Goal: Information Seeking & Learning: Learn about a topic

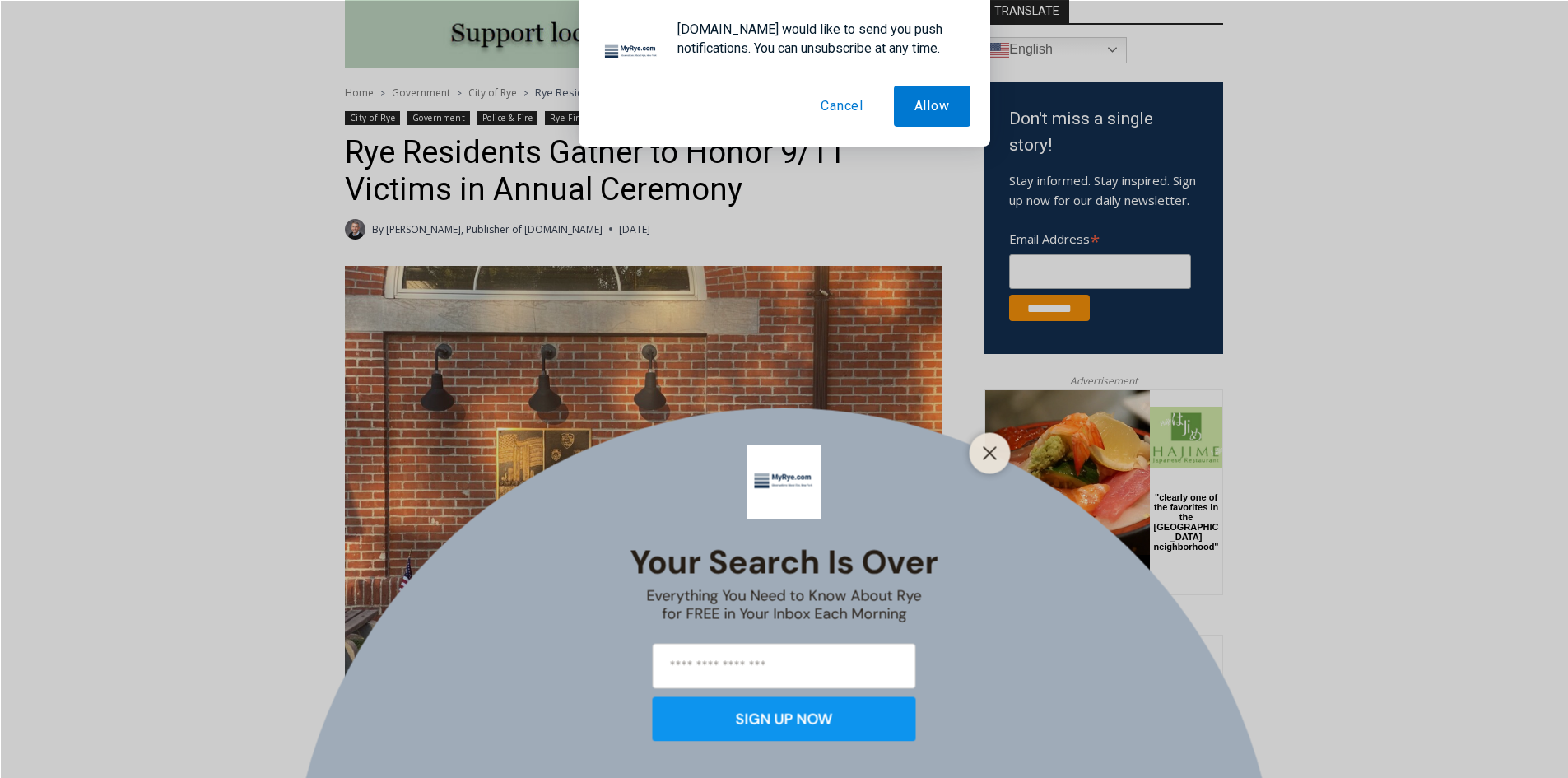
scroll to position [494, 0]
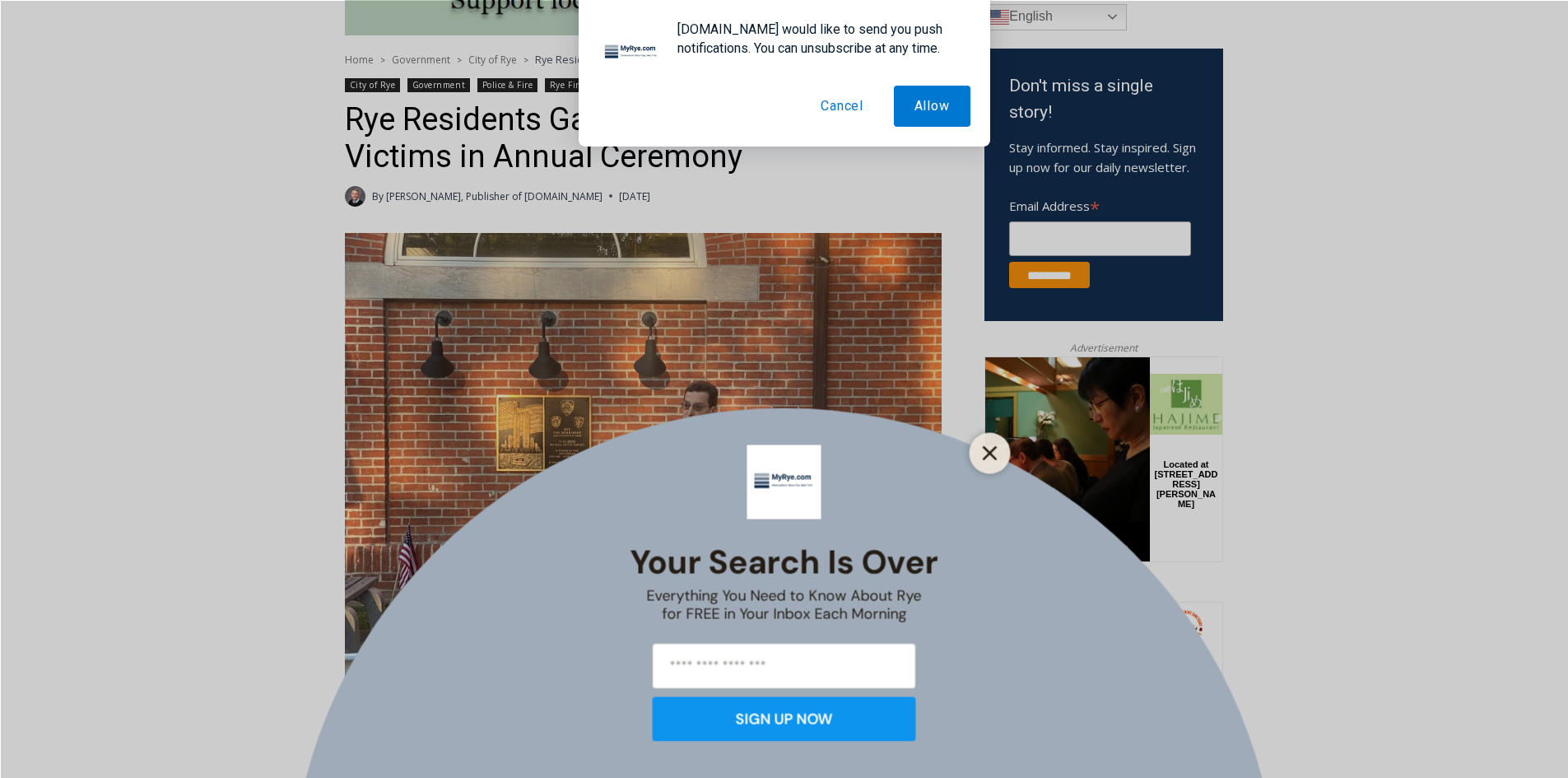
click at [986, 451] on icon "Close" at bounding box center [990, 453] width 15 height 15
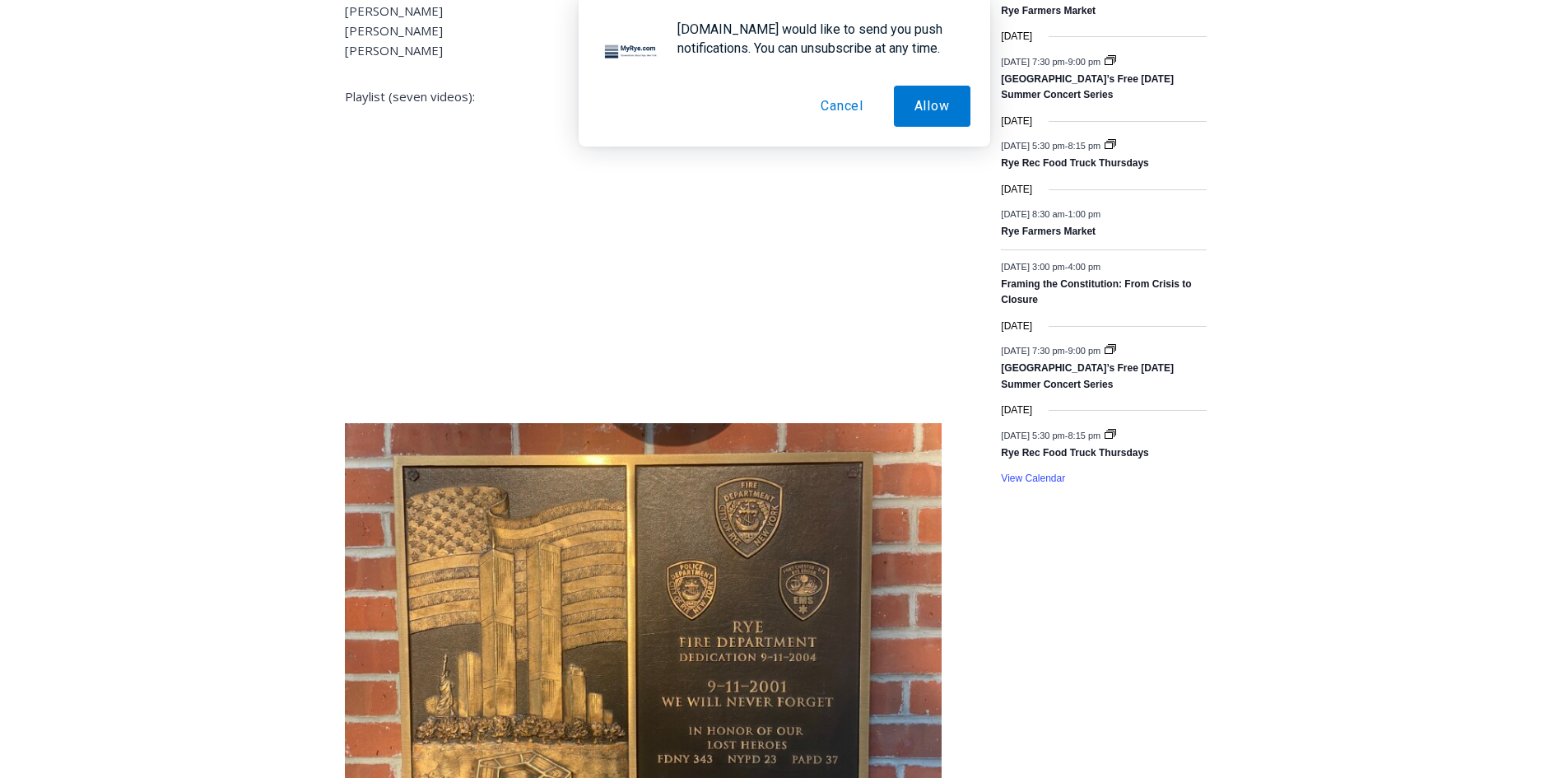
scroll to position [2372, 0]
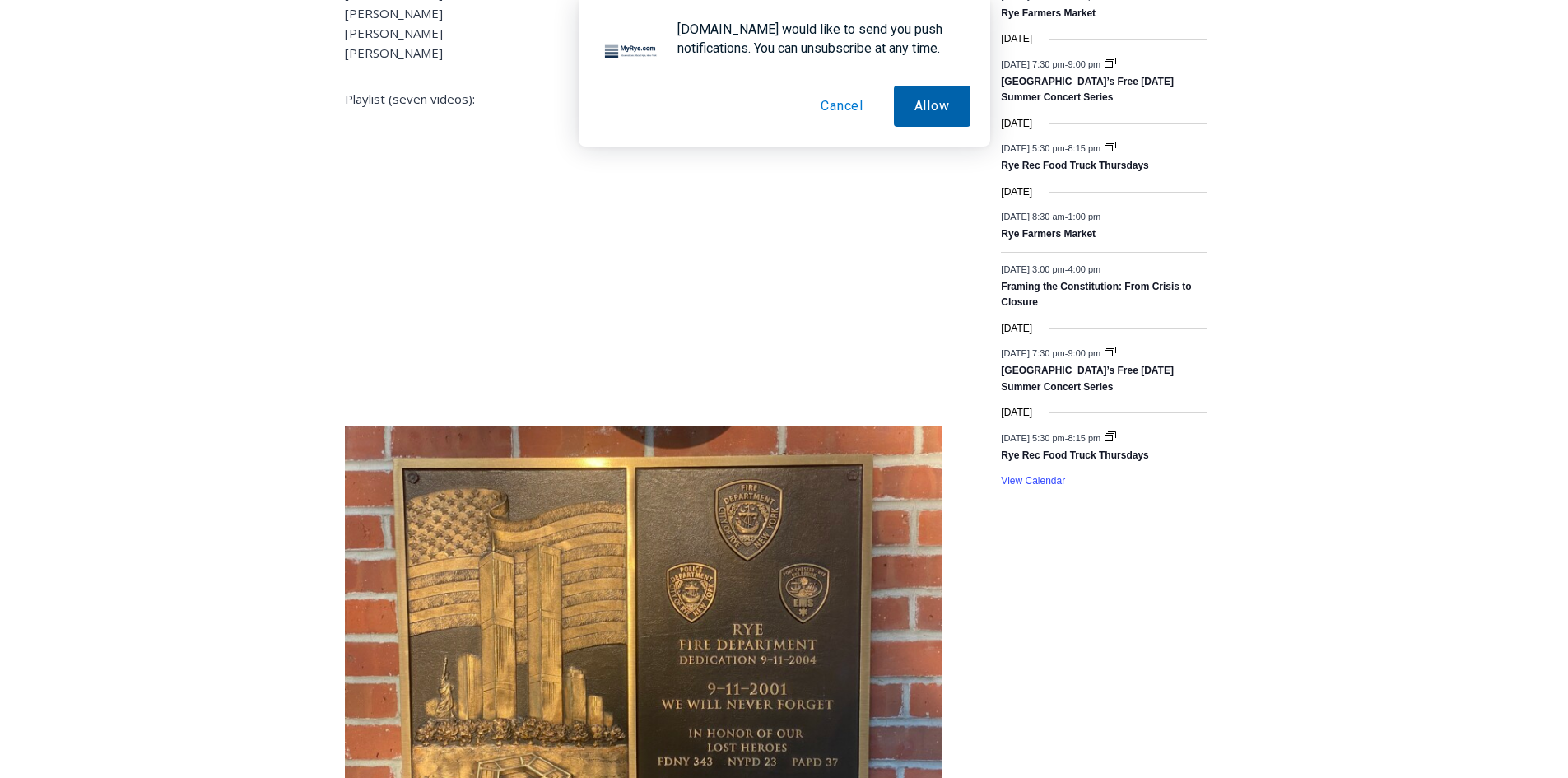
click at [918, 96] on button "Allow" at bounding box center [932, 106] width 77 height 41
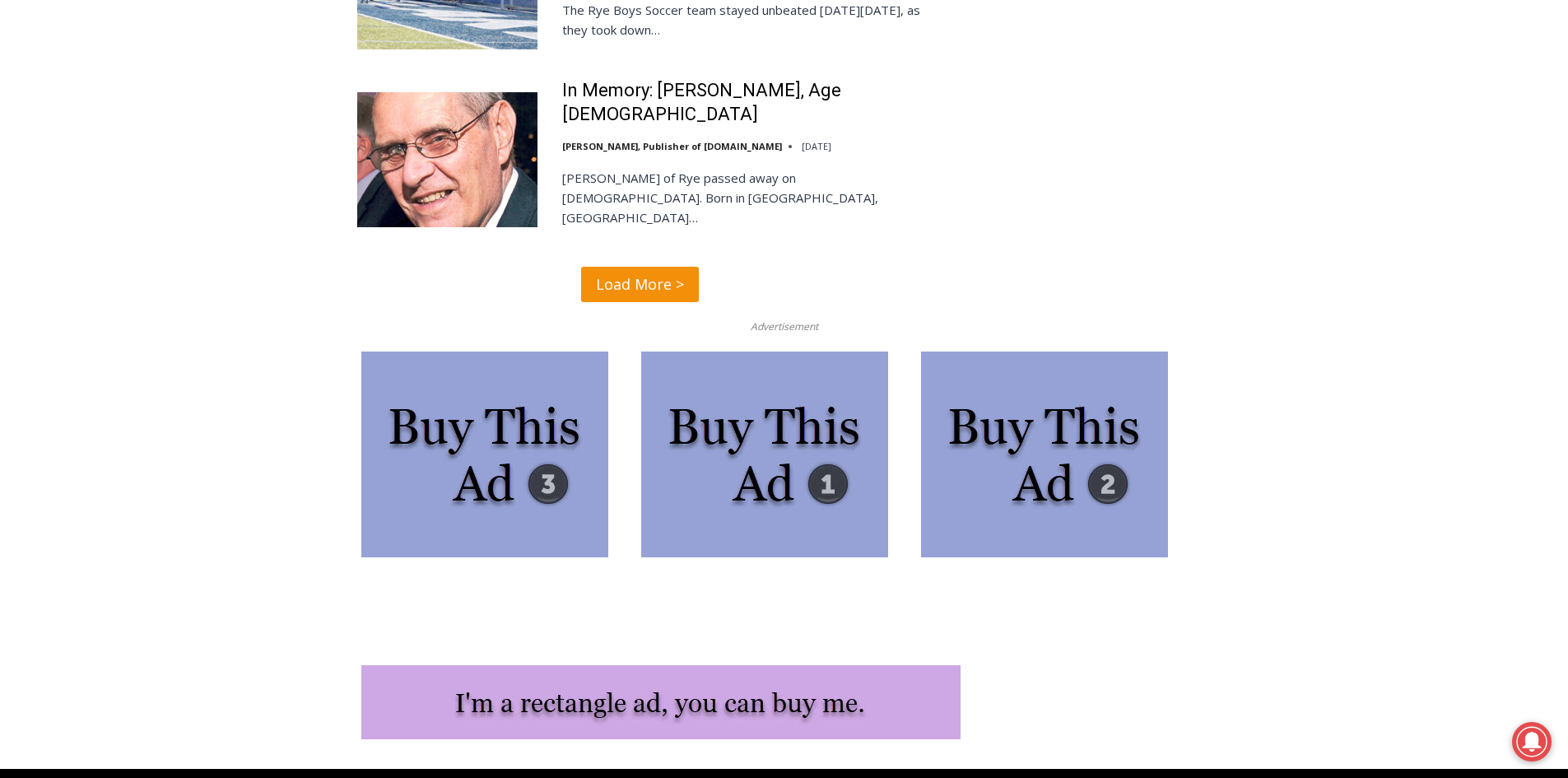
scroll to position [4211, 0]
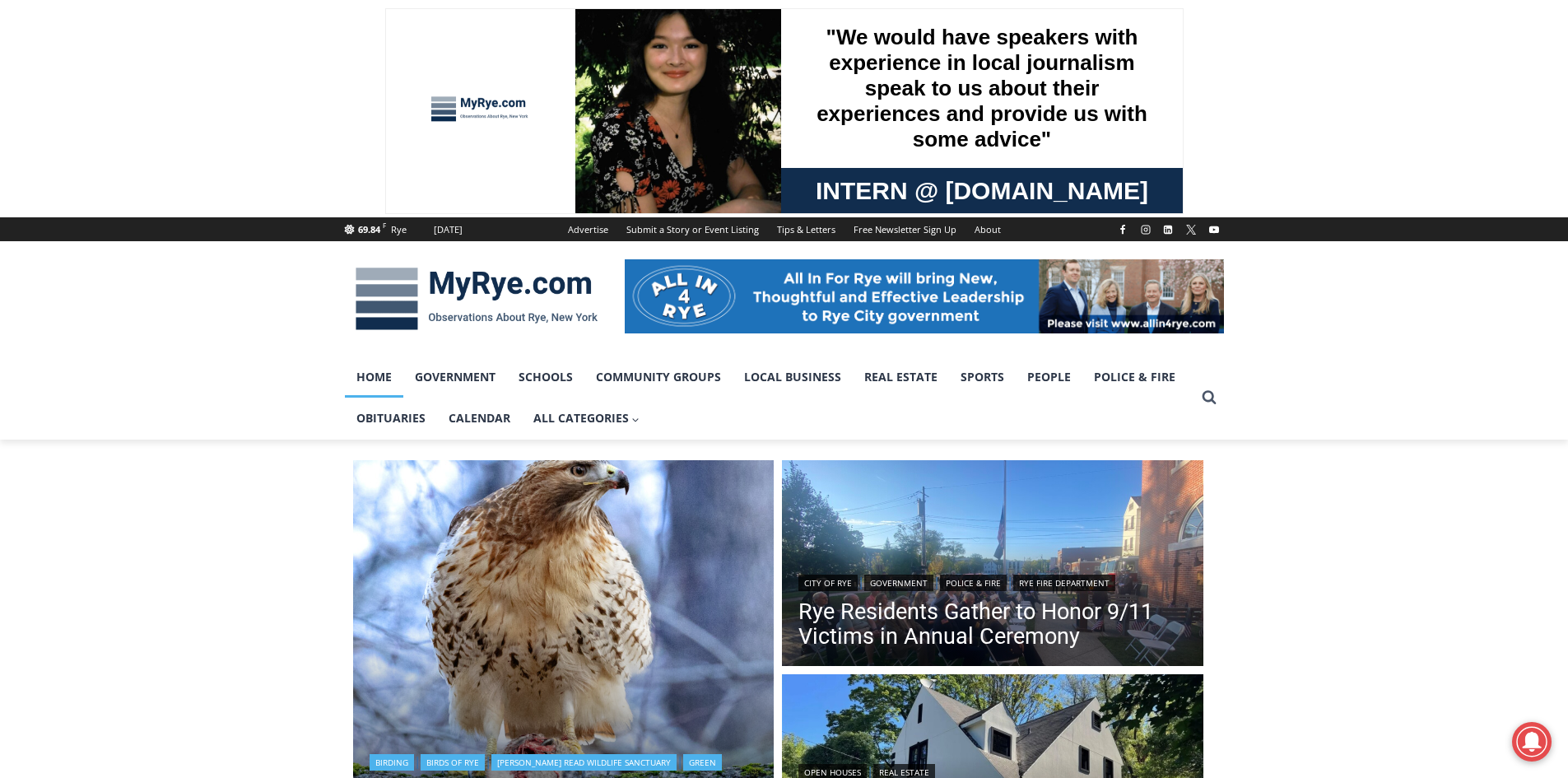
click at [429, 584] on img "Read More Birds of Rye: Red-Tailed Hawk (Buteo Jamaicensis)" at bounding box center [564, 671] width 422 height 422
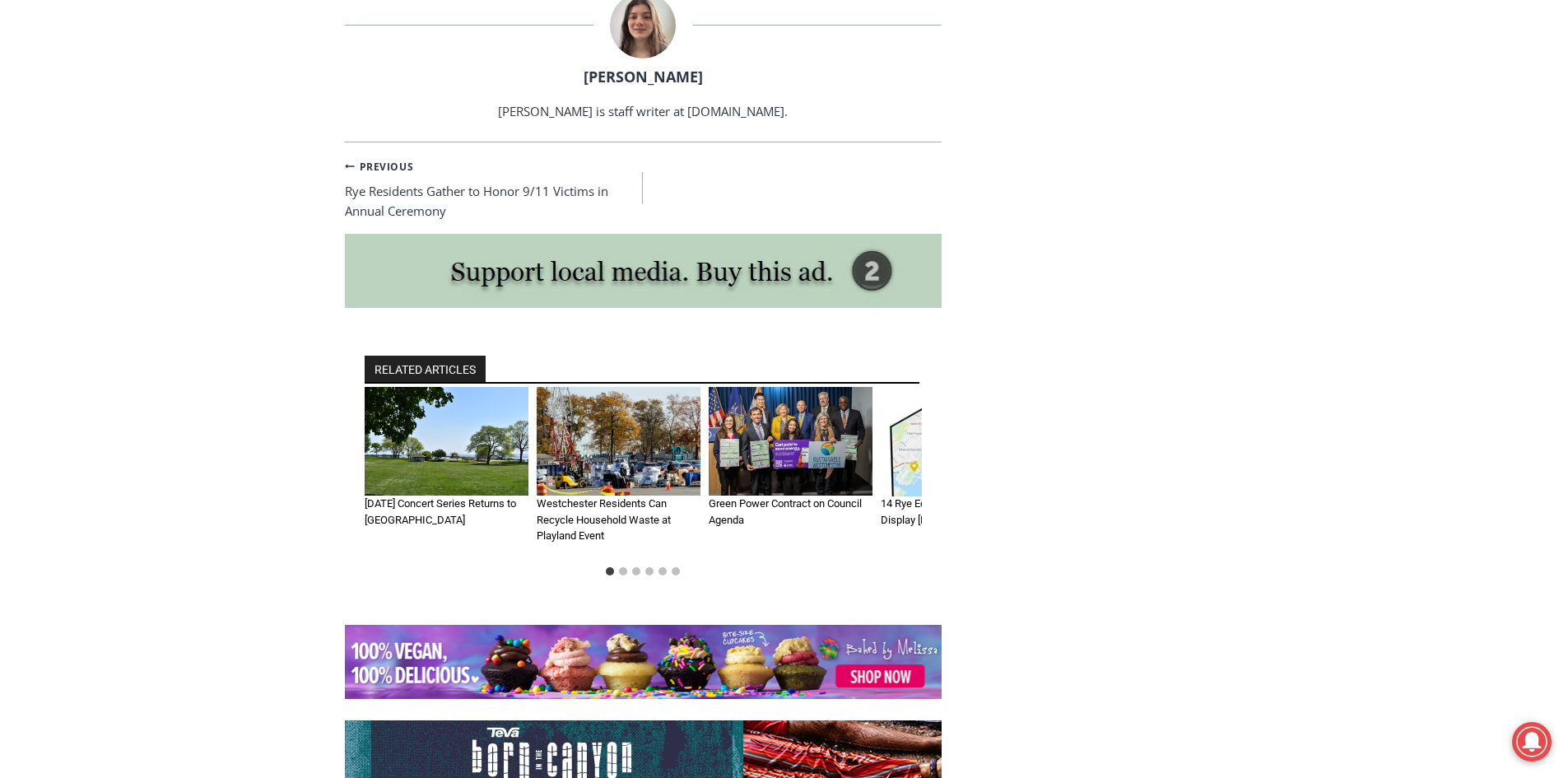
scroll to position [3689, 0]
click at [623, 567] on button "Go to slide 2" at bounding box center [623, 570] width 8 height 8
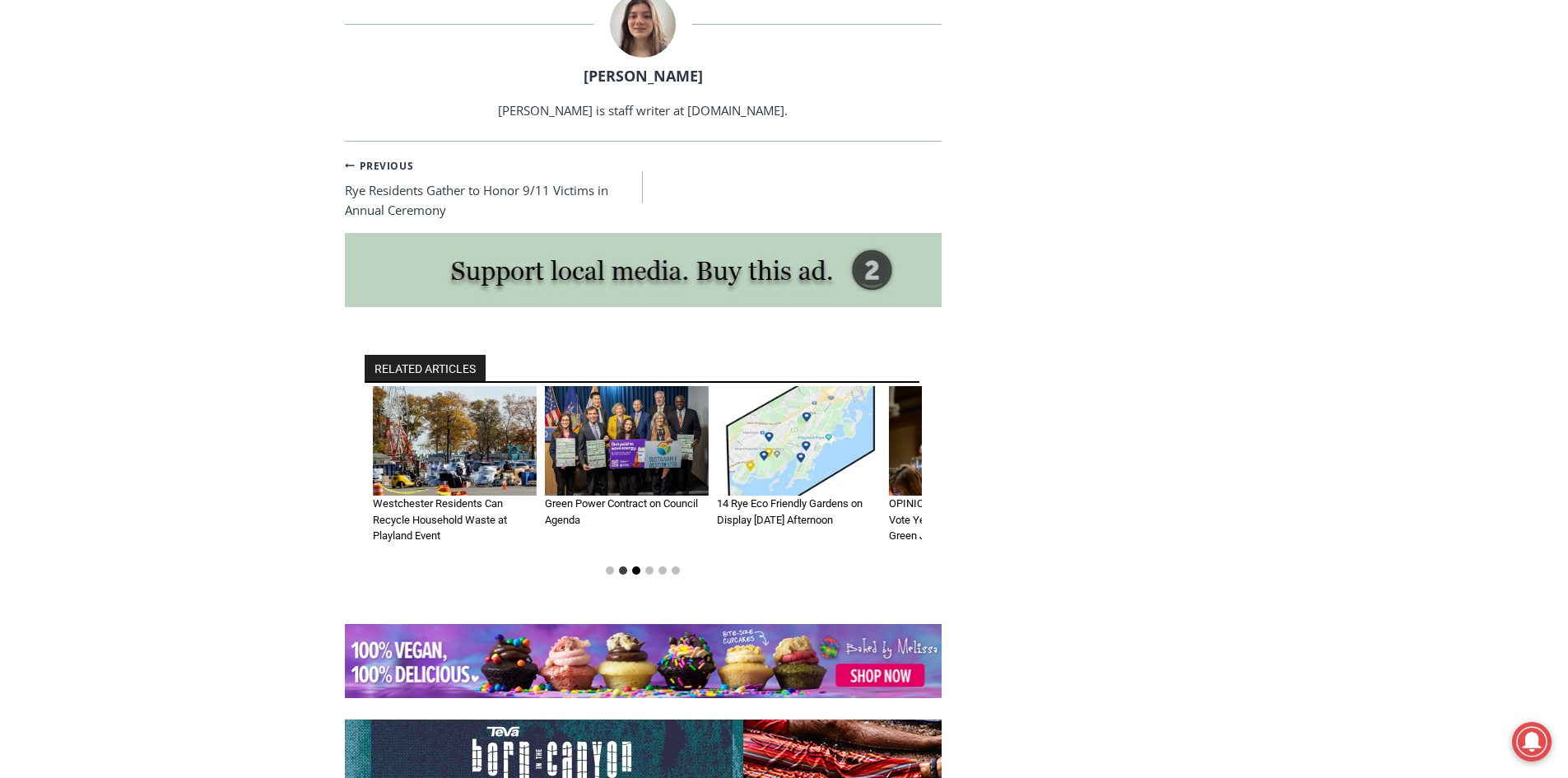
click at [635, 567] on button "Go to slide 3" at bounding box center [636, 570] width 8 height 8
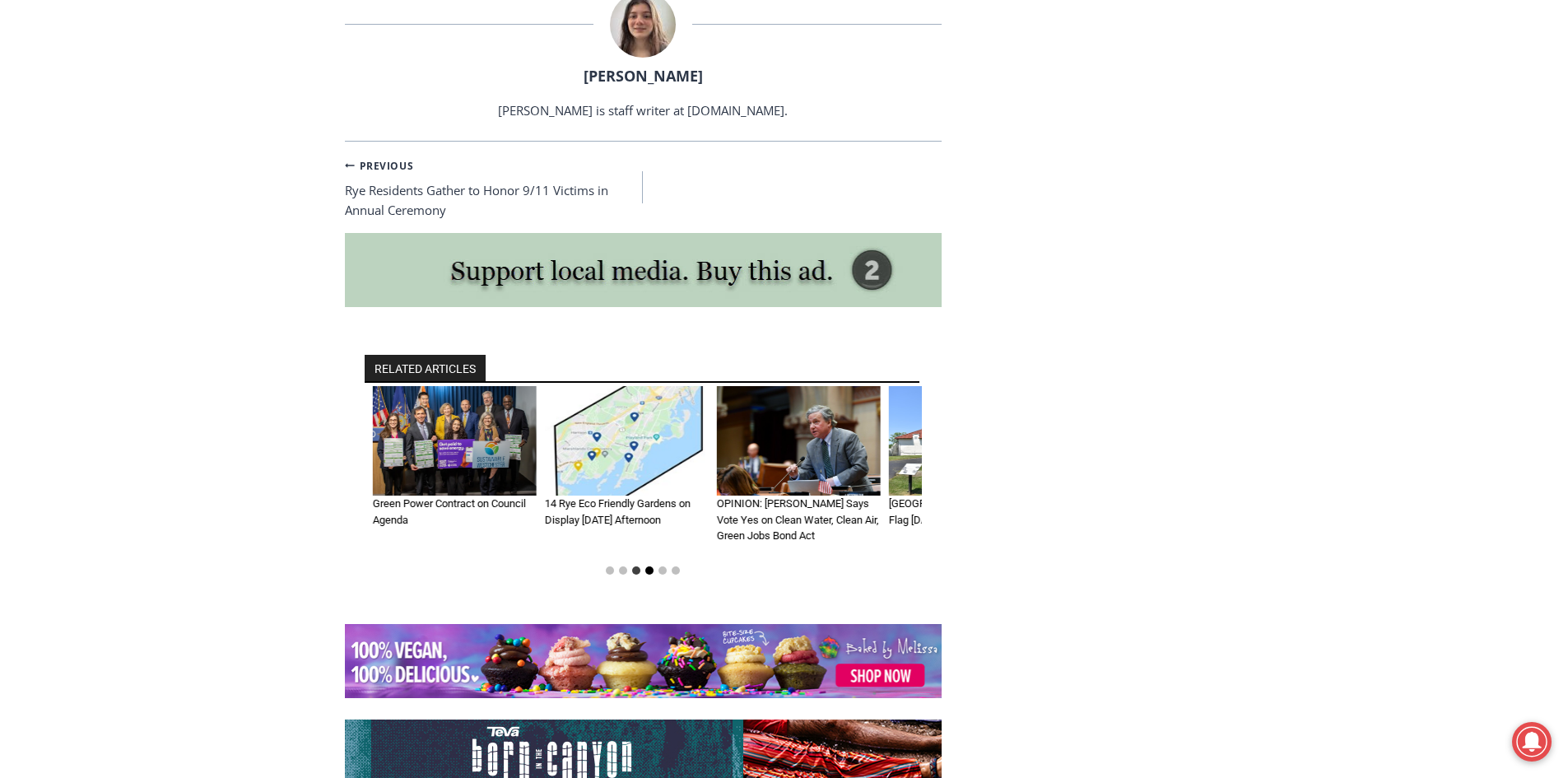
click at [647, 567] on button "Go to slide 4" at bounding box center [649, 570] width 8 height 8
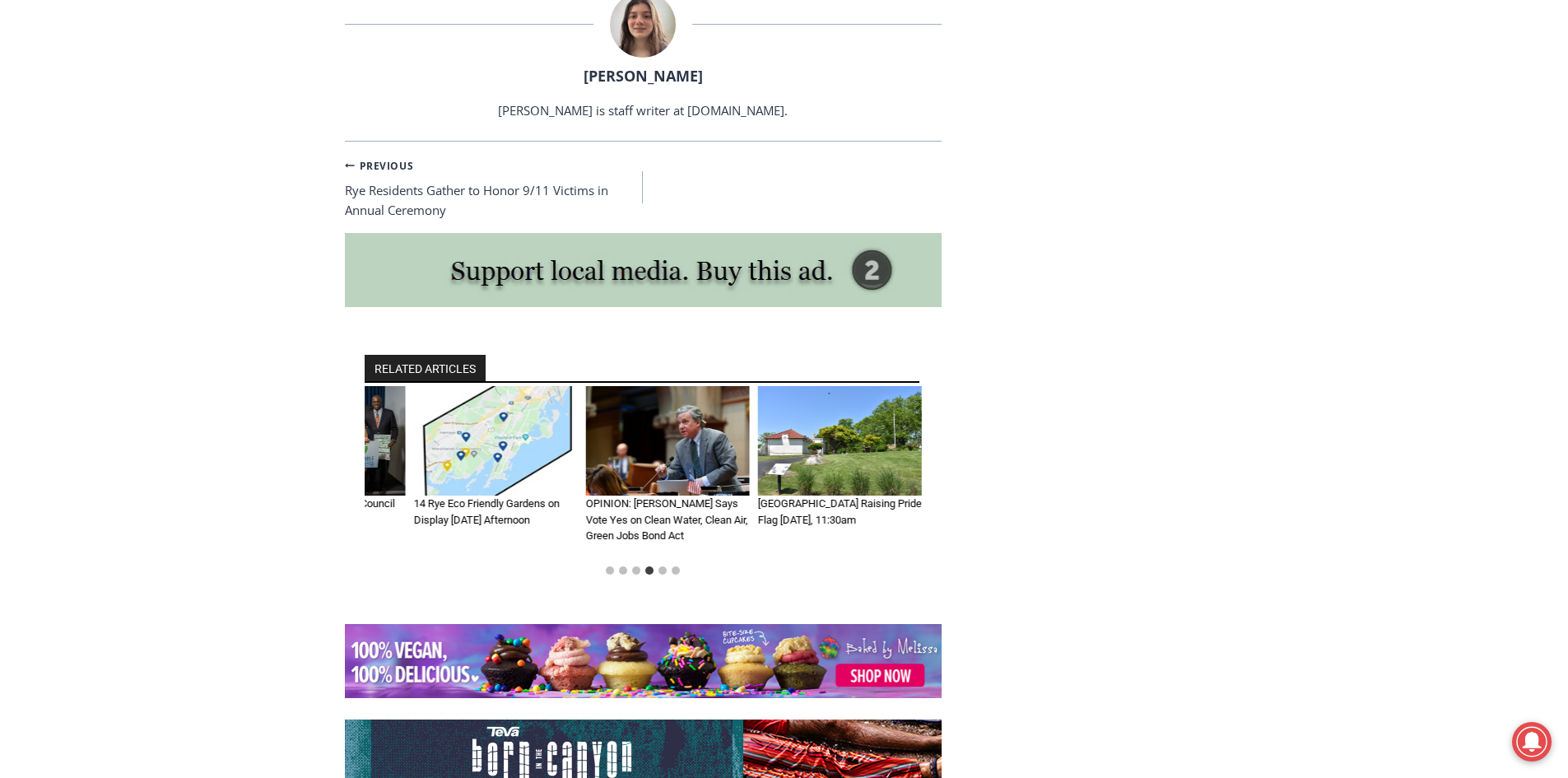
click at [666, 564] on li "Select a slide to show" at bounding box center [662, 570] width 13 height 13
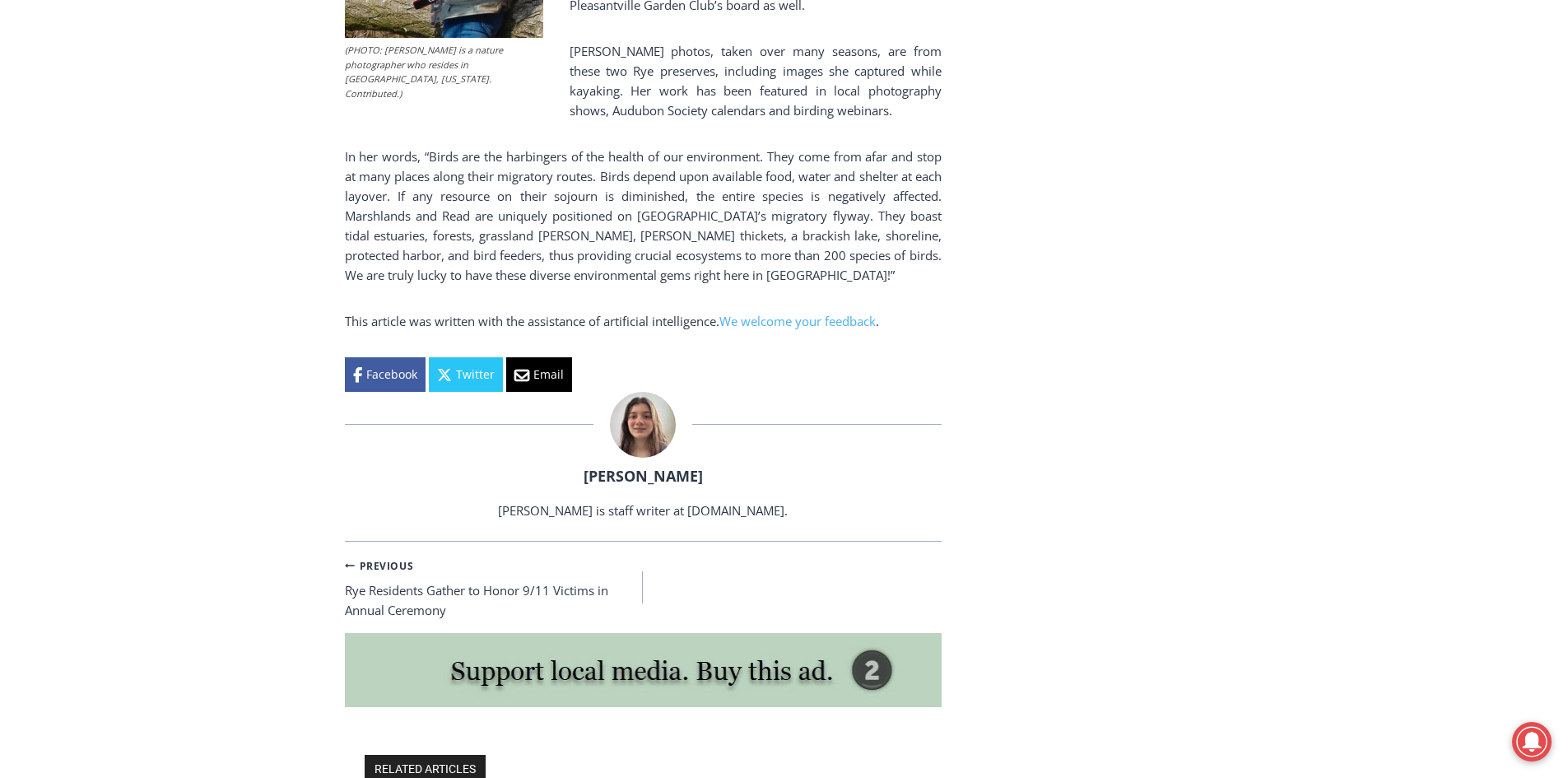
scroll to position [3343, 0]
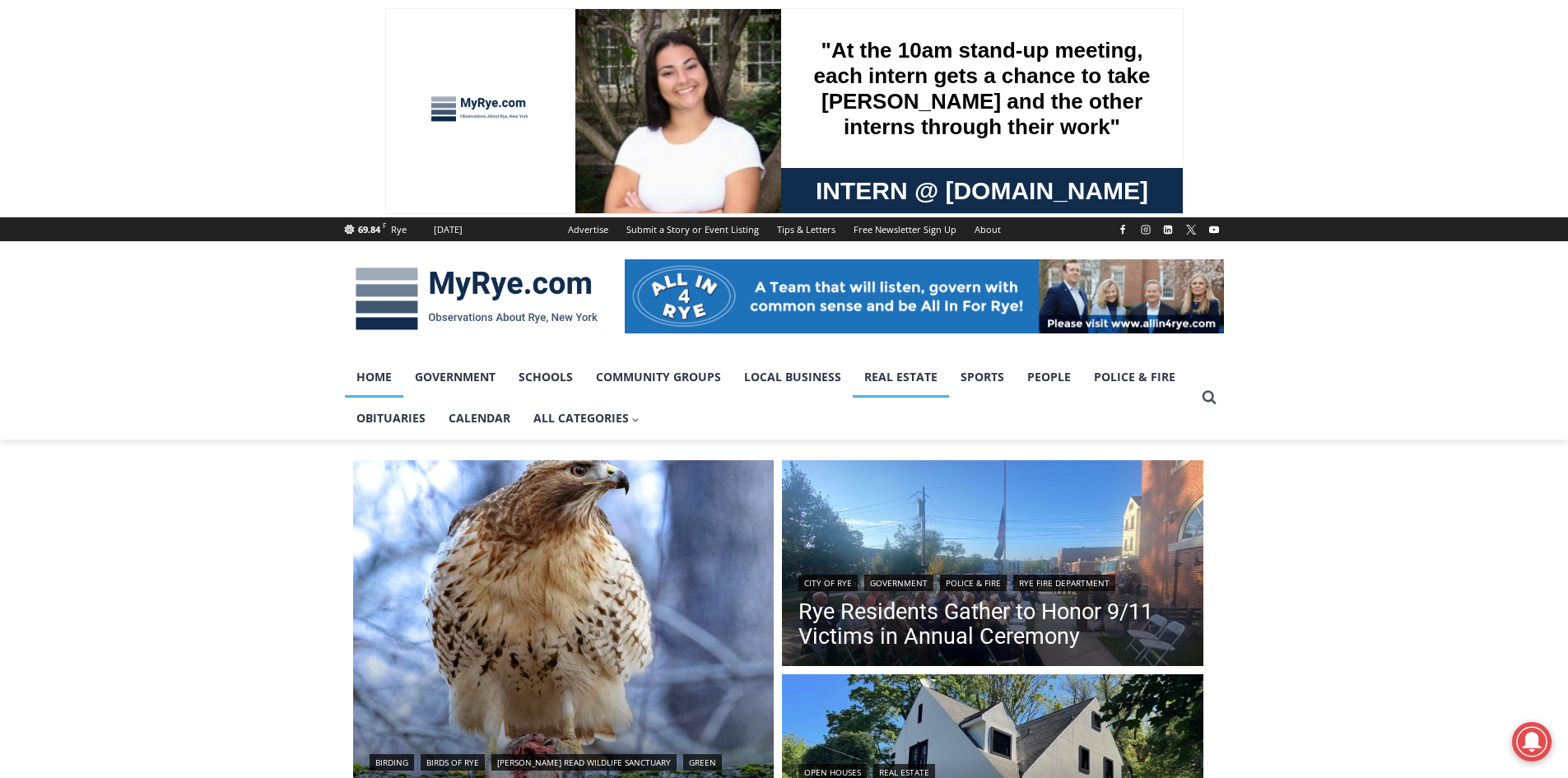
click at [921, 377] on link "Real Estate" at bounding box center [900, 377] width 96 height 41
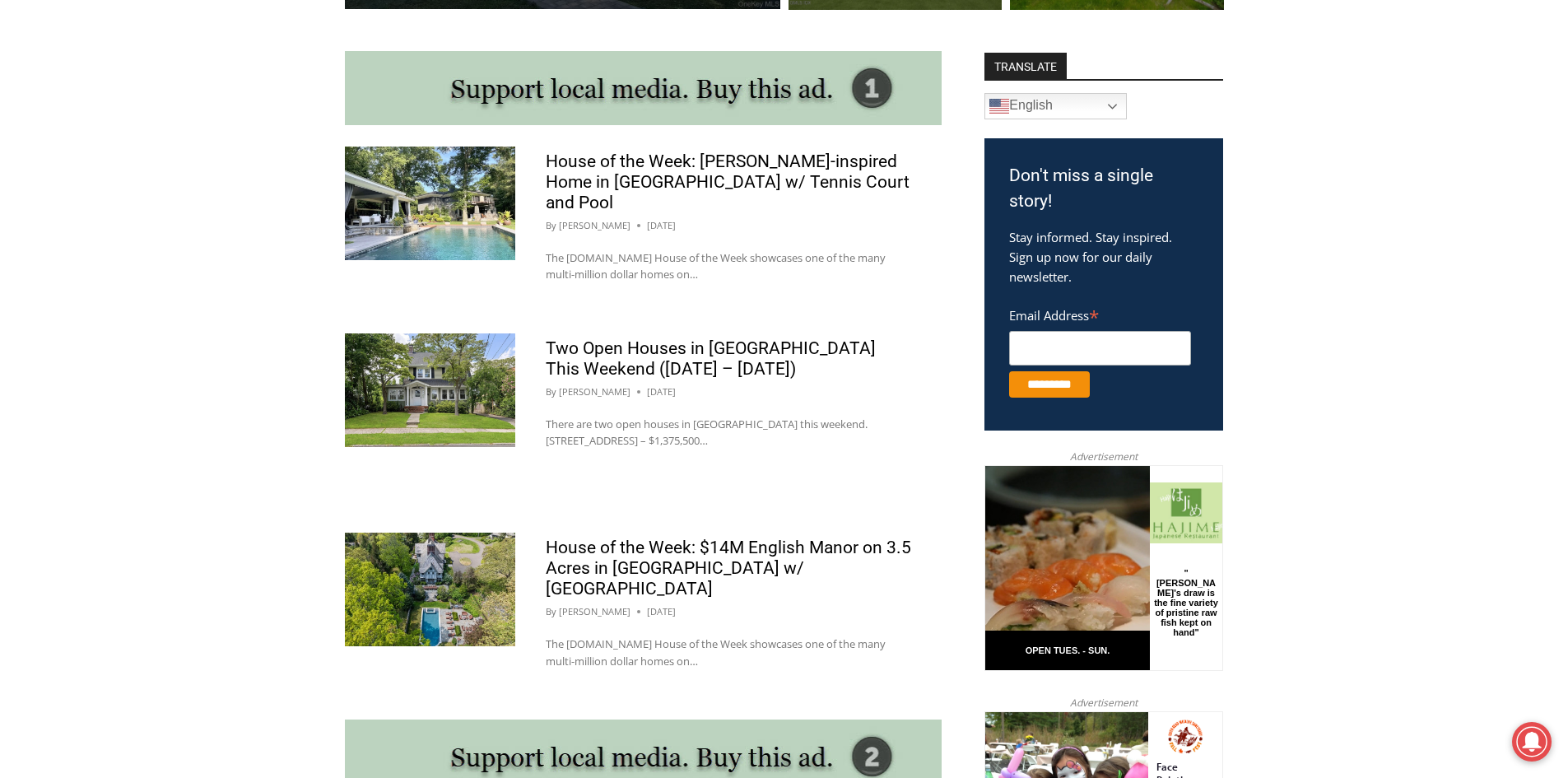
scroll to position [889, 0]
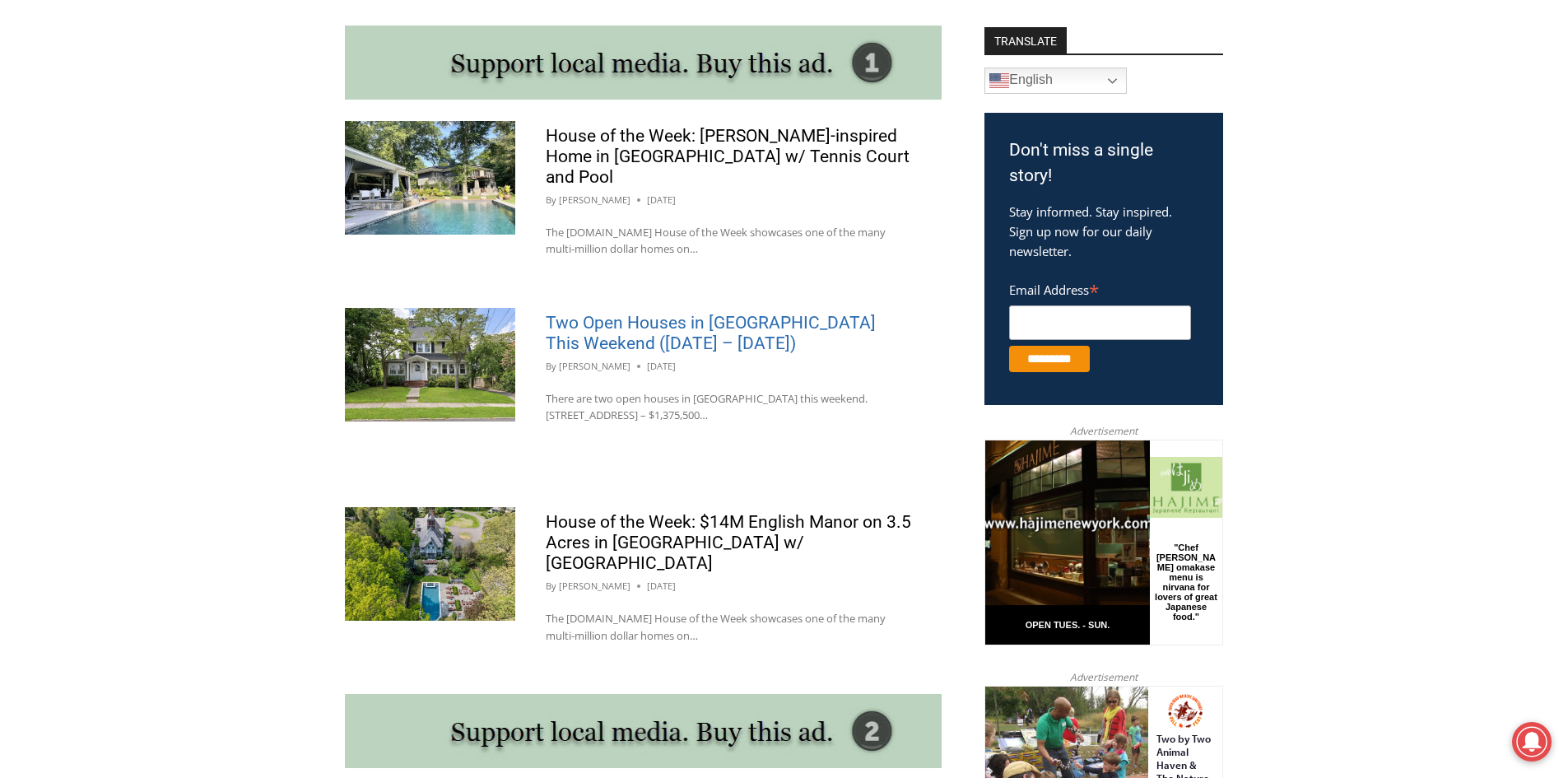
click at [669, 313] on link "Two Open Houses in [GEOGRAPHIC_DATA] This Weekend ([DATE] – [DATE])" at bounding box center [711, 333] width 330 height 41
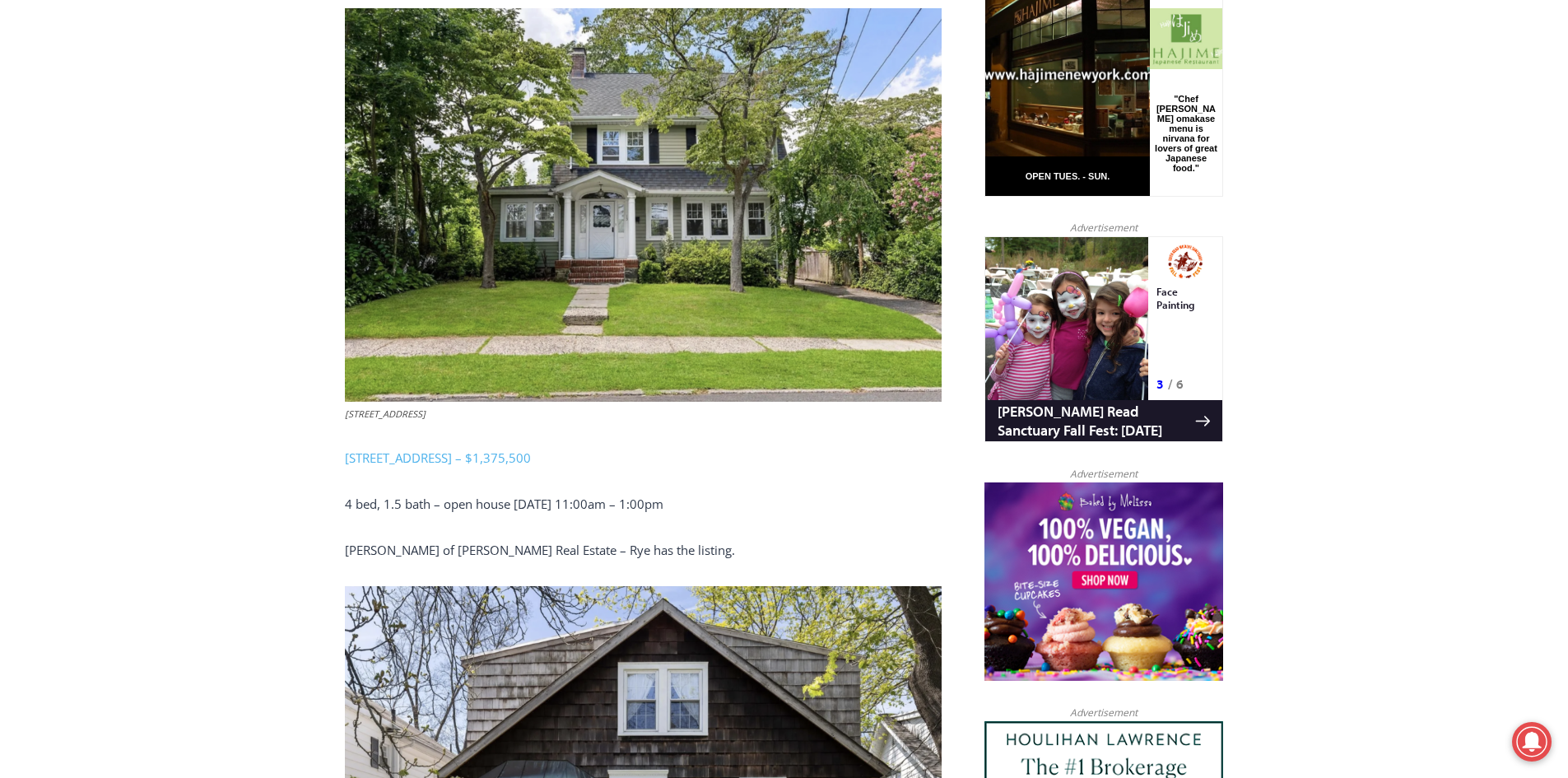
scroll to position [790, 0]
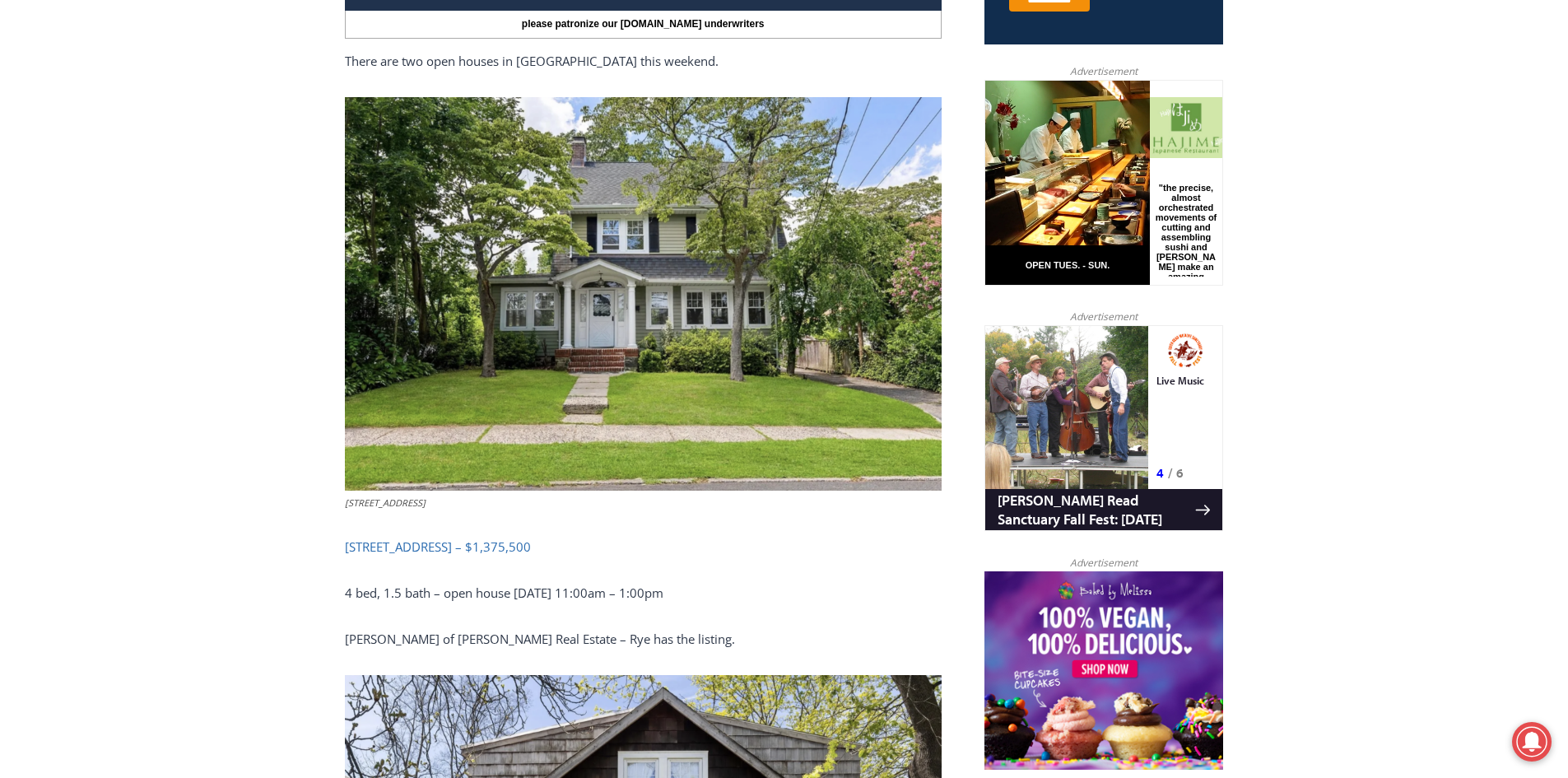
click at [391, 549] on link "15 Roosevelt Avenue, Rye – $1,375,500" at bounding box center [438, 546] width 186 height 17
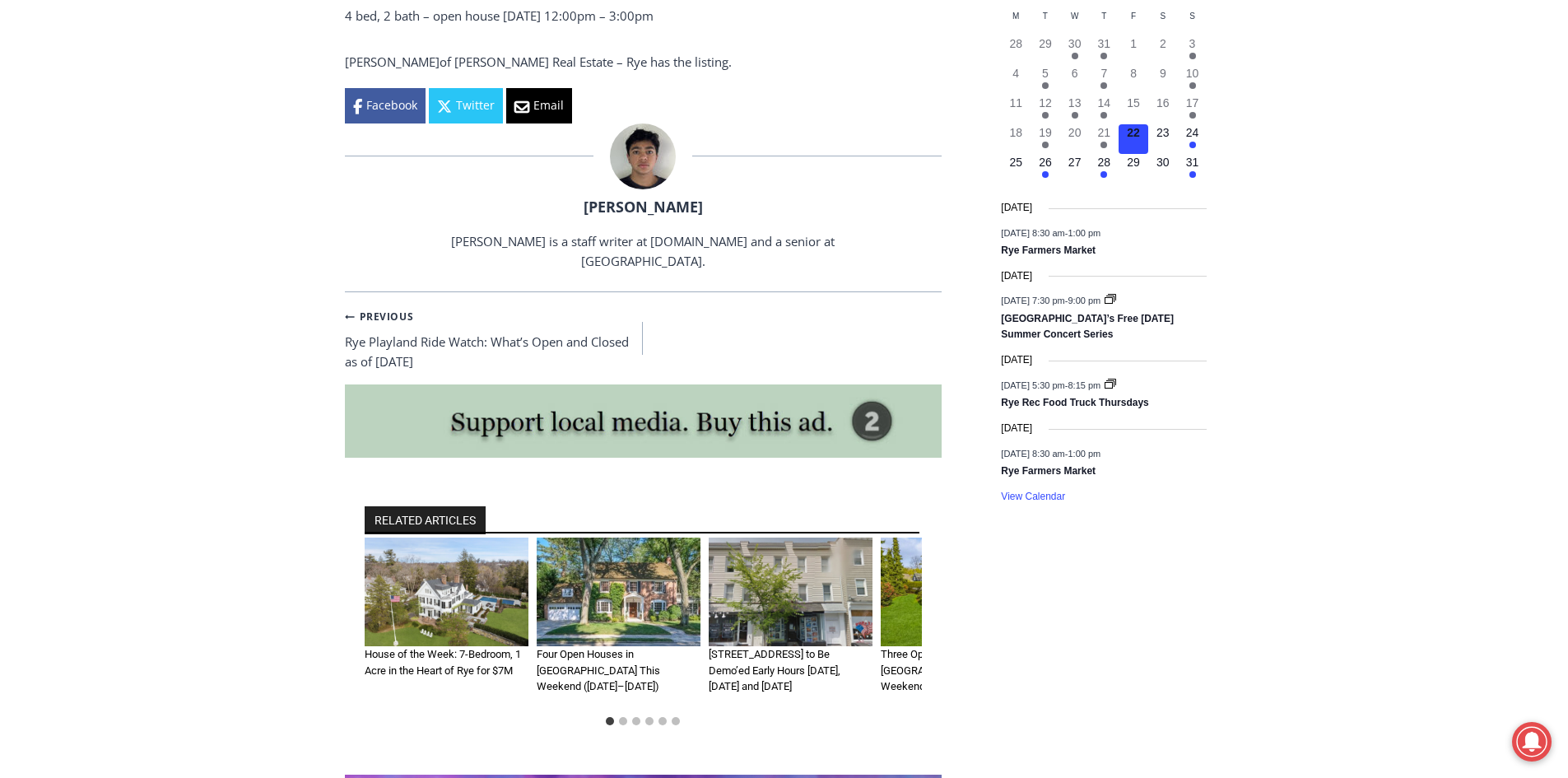
scroll to position [1878, 0]
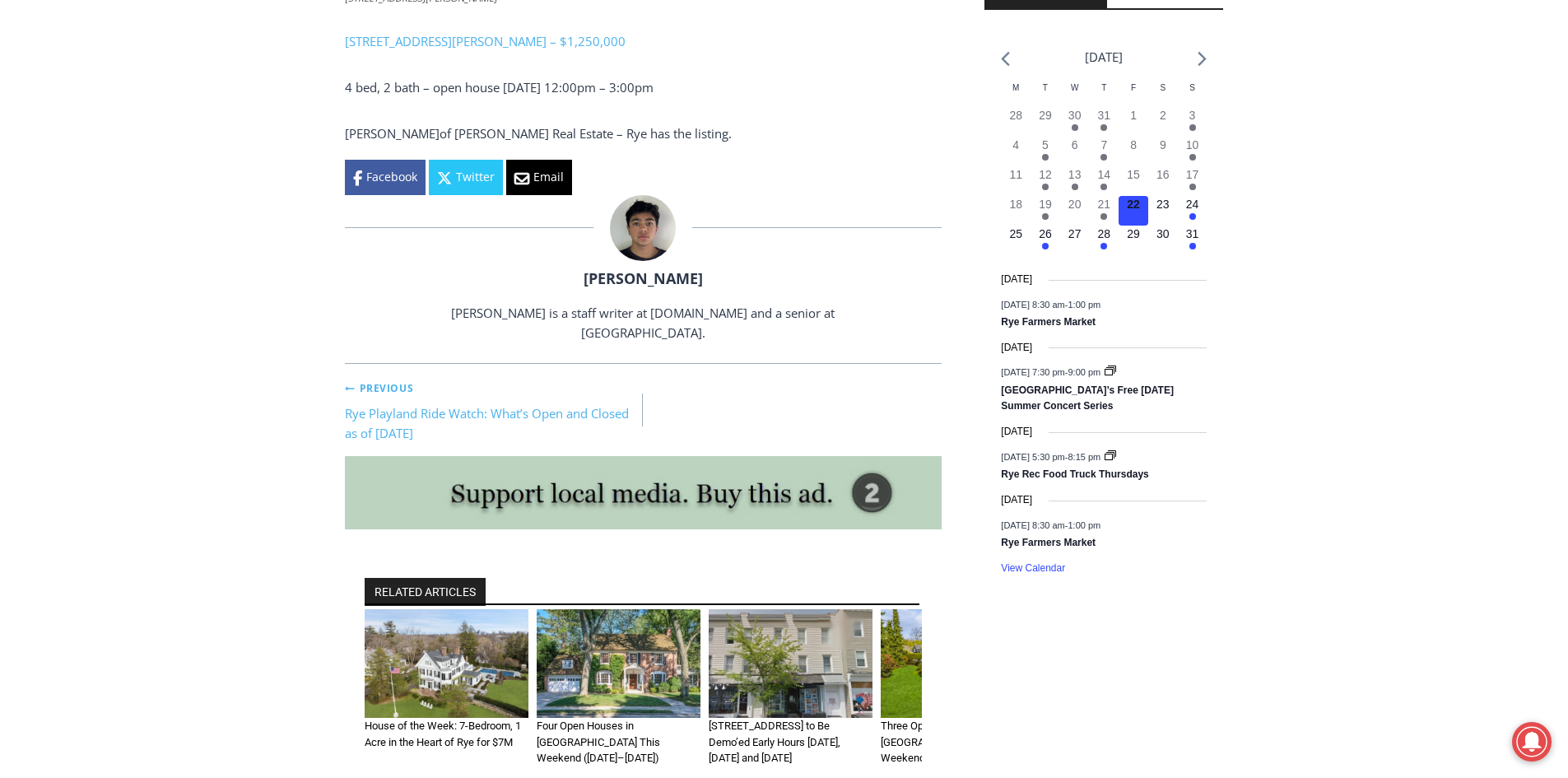
click at [532, 411] on link "Previous Previous Rye Playland Ride Watch: What’s Open and Closed as of Thursda…" at bounding box center [494, 410] width 299 height 66
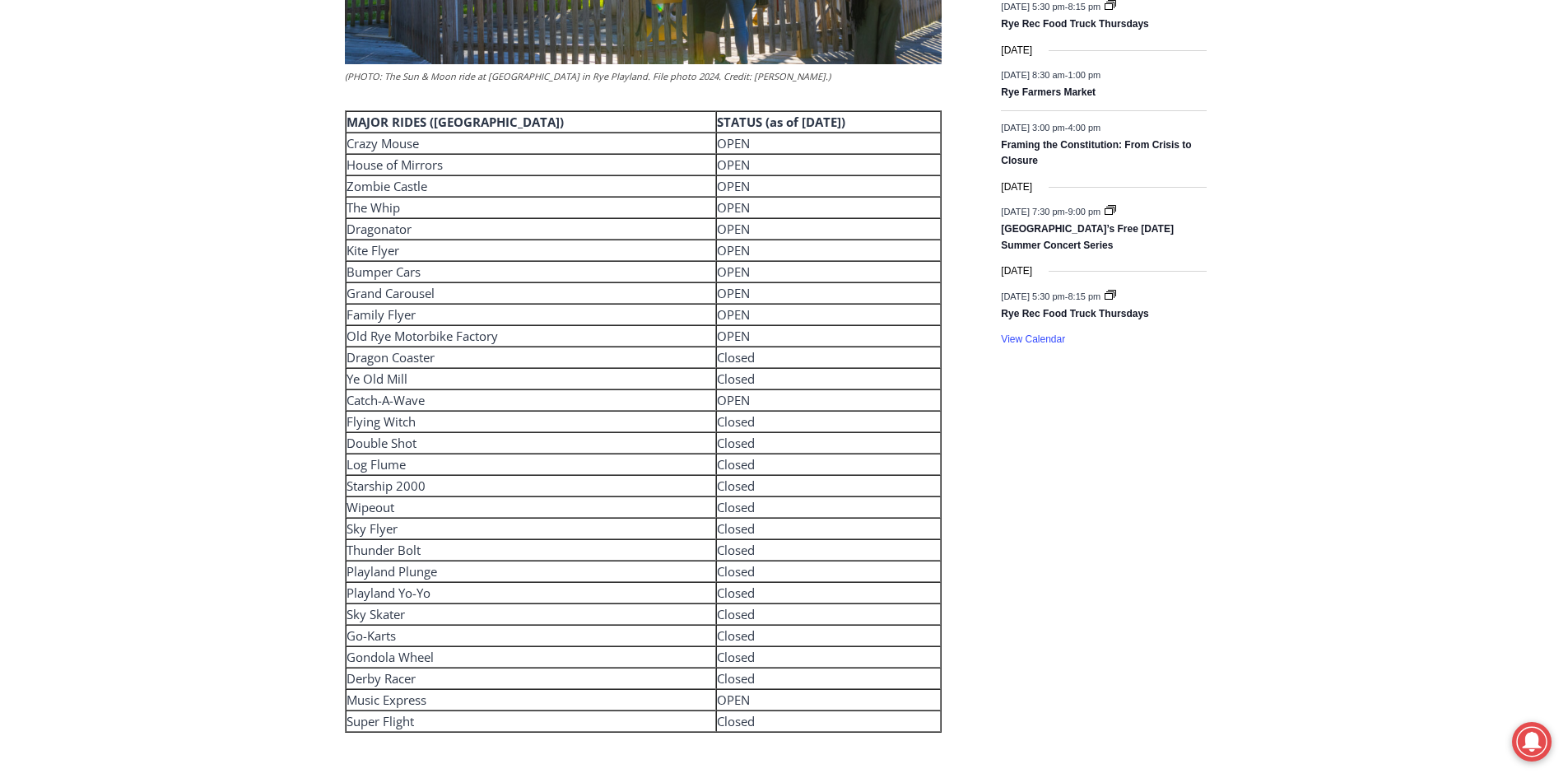
scroll to position [2537, 0]
